Goal: Information Seeking & Learning: Compare options

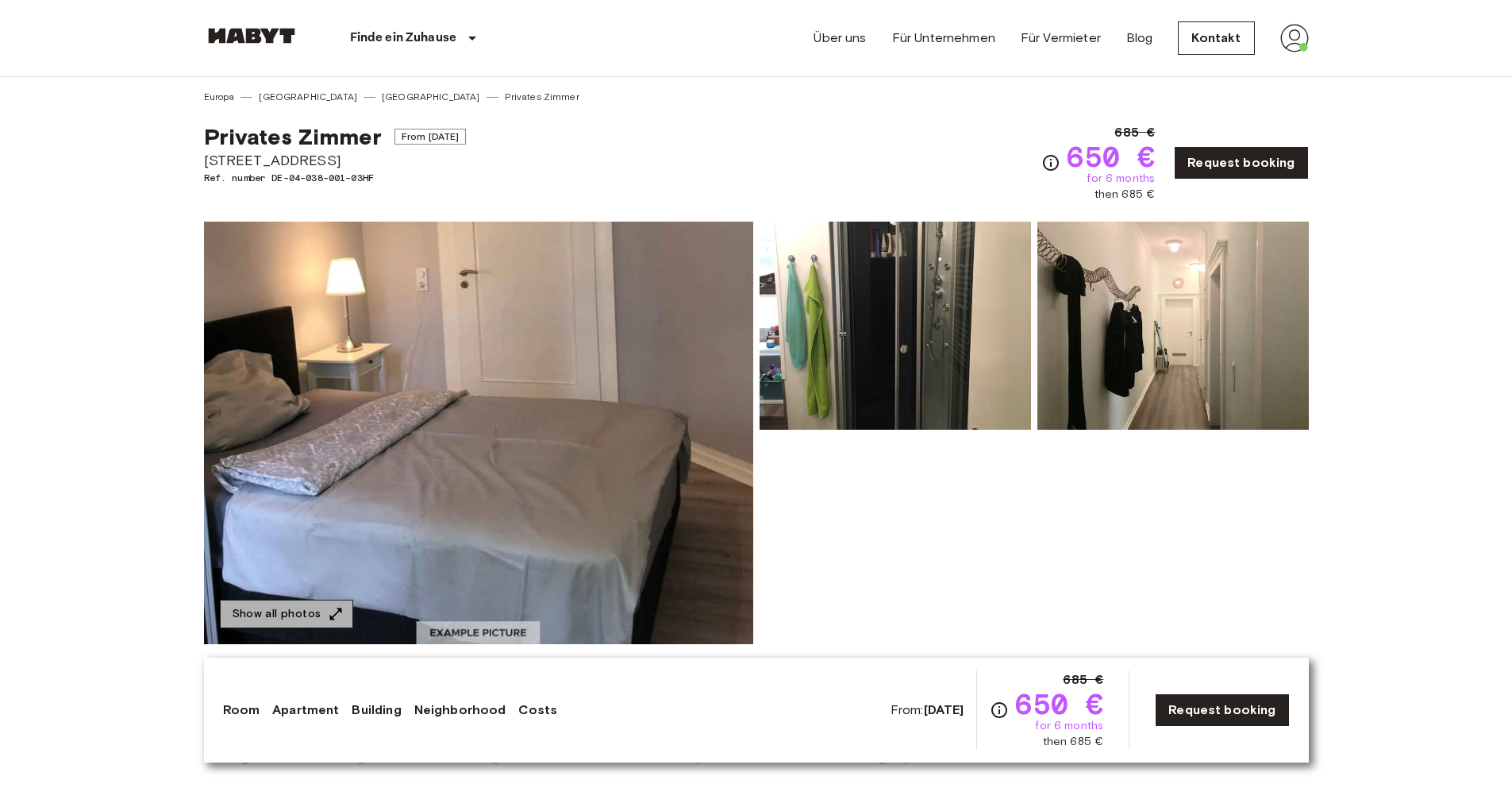
click at [315, 617] on button "Show all photos" at bounding box center [286, 614] width 133 height 29
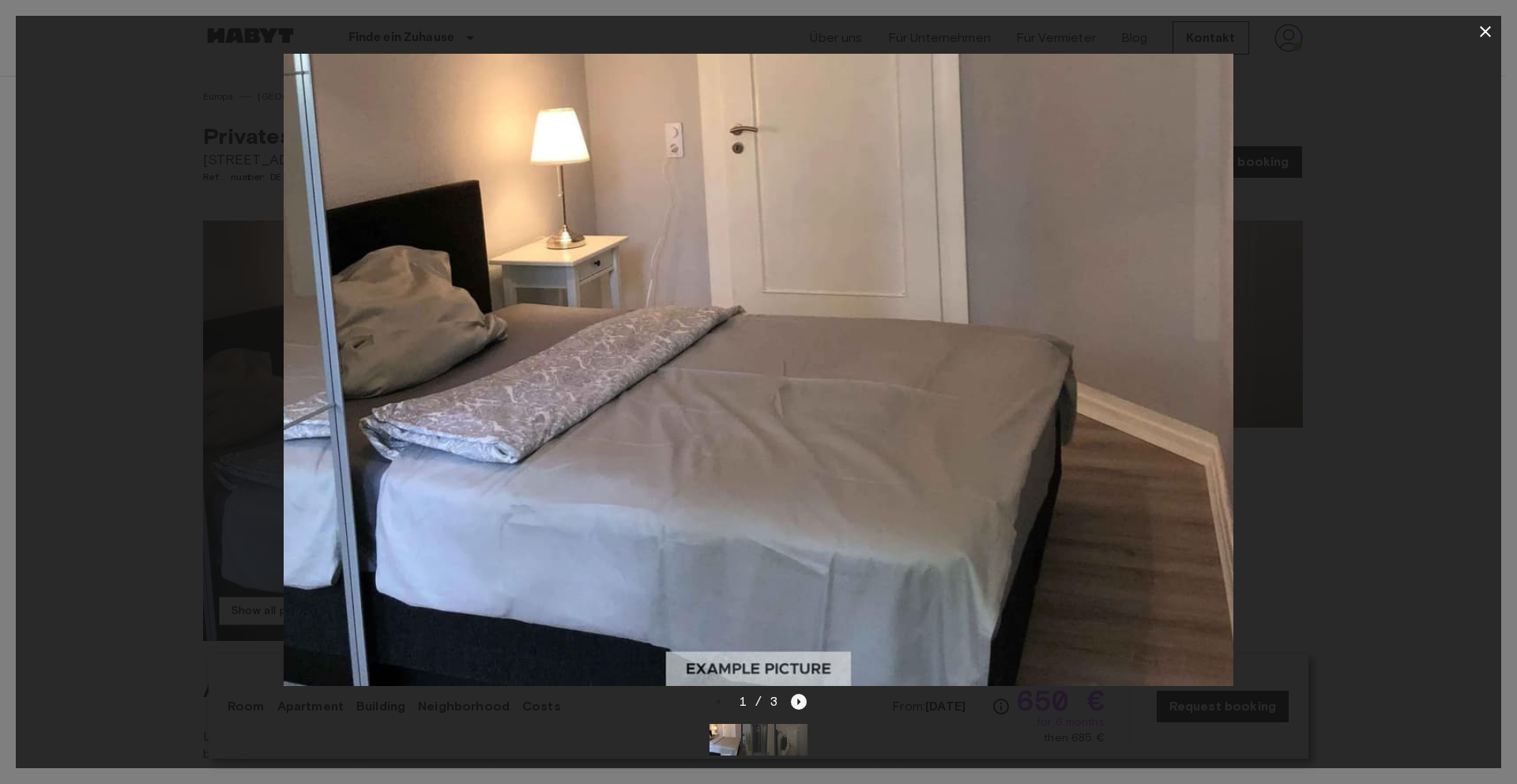
click at [796, 694] on icon "Next image" at bounding box center [798, 701] width 16 height 16
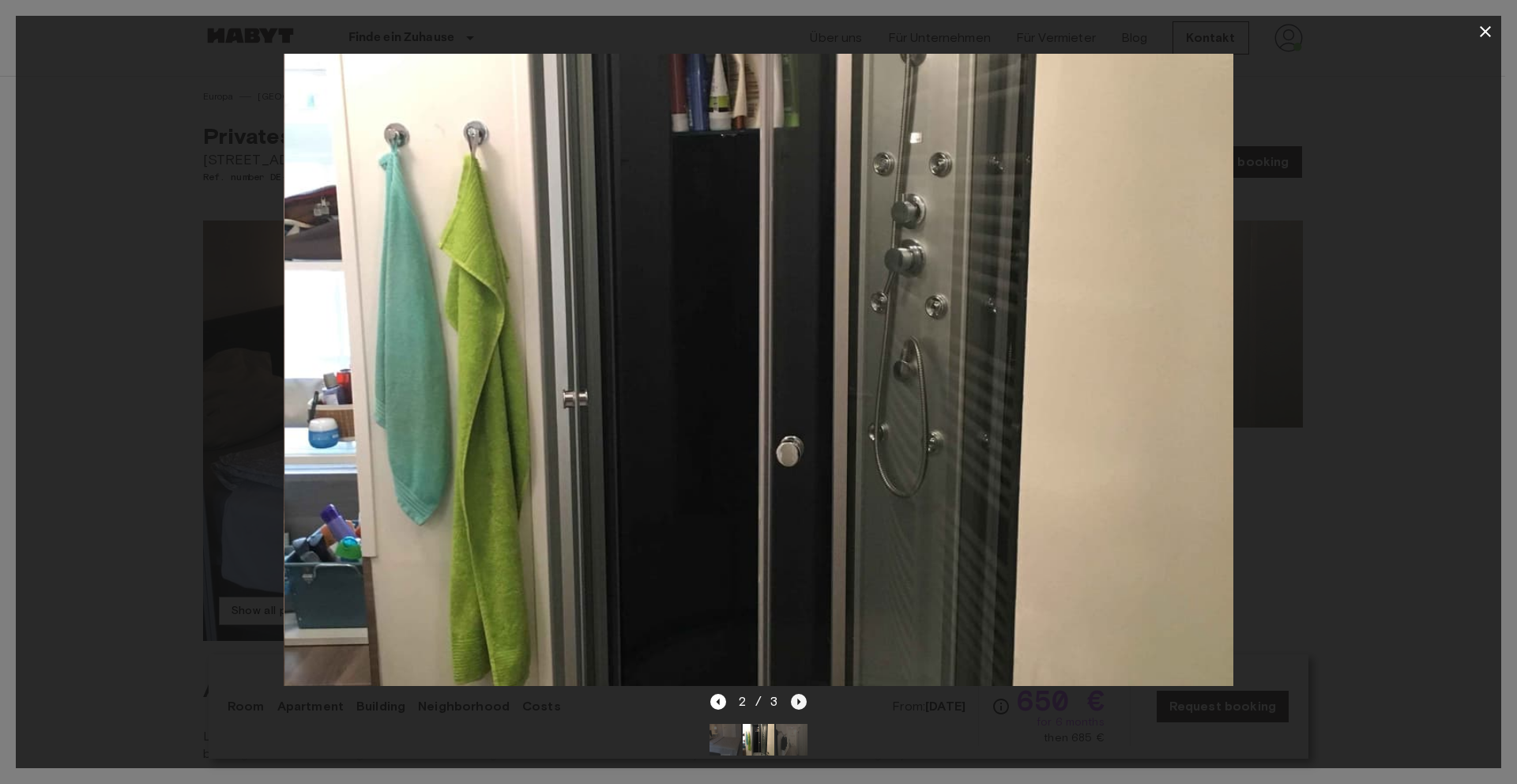
click at [798, 698] on icon "Next image" at bounding box center [799, 701] width 3 height 6
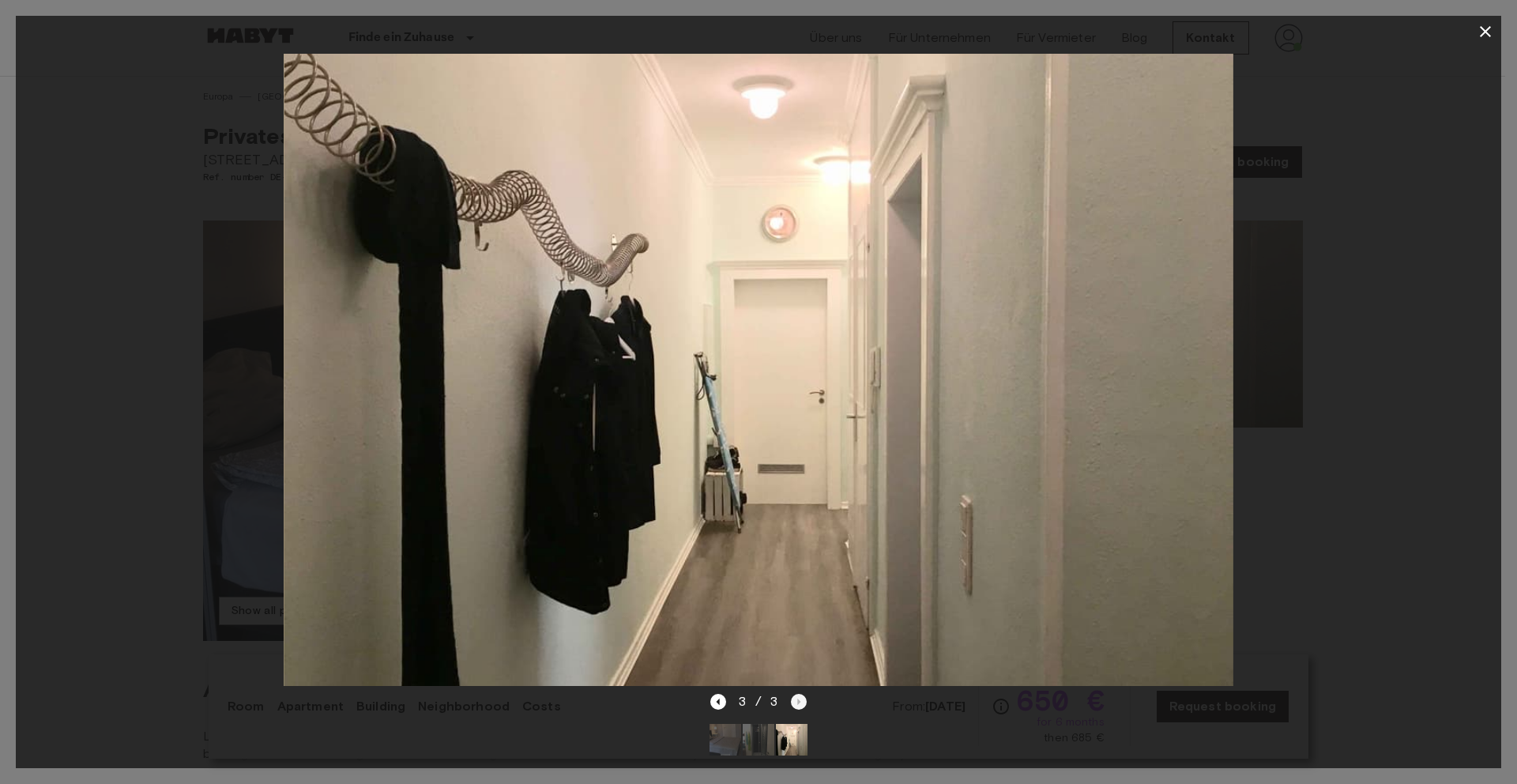
click at [797, 692] on div "3 / 3" at bounding box center [758, 701] width 97 height 19
click at [1485, 26] on icon "button" at bounding box center [1485, 31] width 19 height 19
